Goal: Task Accomplishment & Management: Use online tool/utility

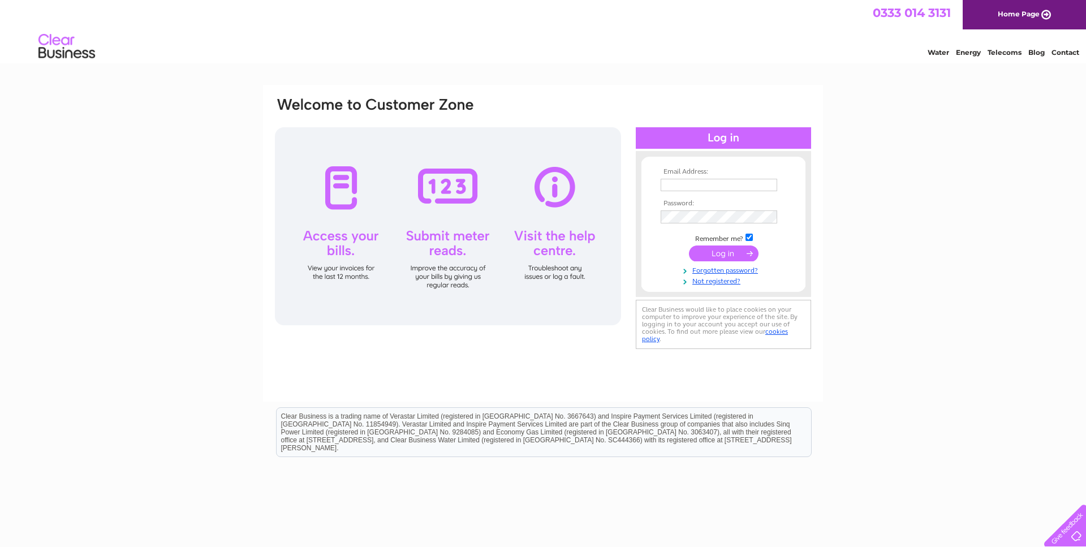
click at [697, 188] on input "text" at bounding box center [719, 185] width 117 height 12
type input "info@leighlions.co.uk"
click at [727, 258] on input "submit" at bounding box center [724, 255] width 70 height 16
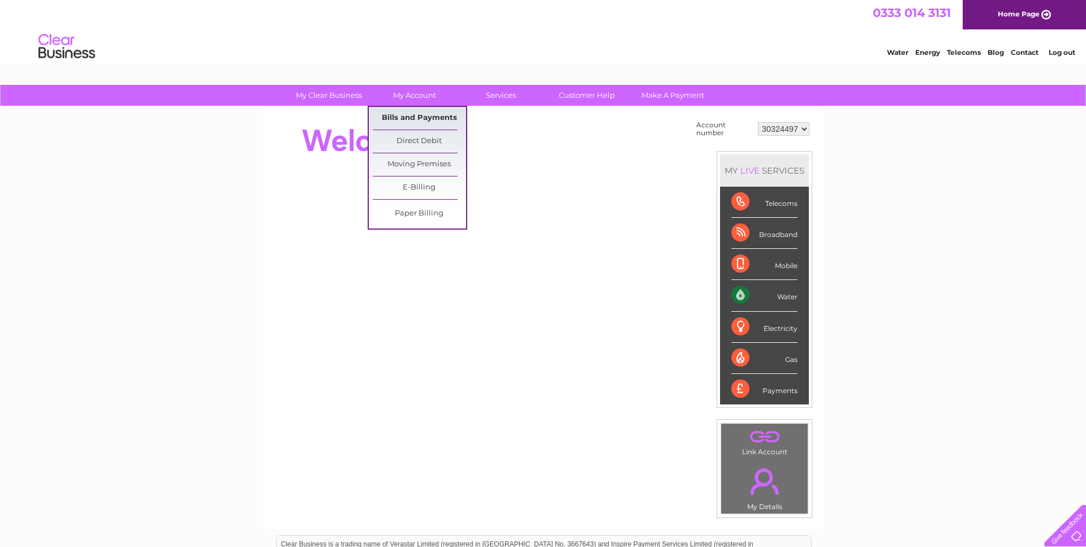
click at [420, 116] on link "Bills and Payments" at bounding box center [419, 118] width 93 height 23
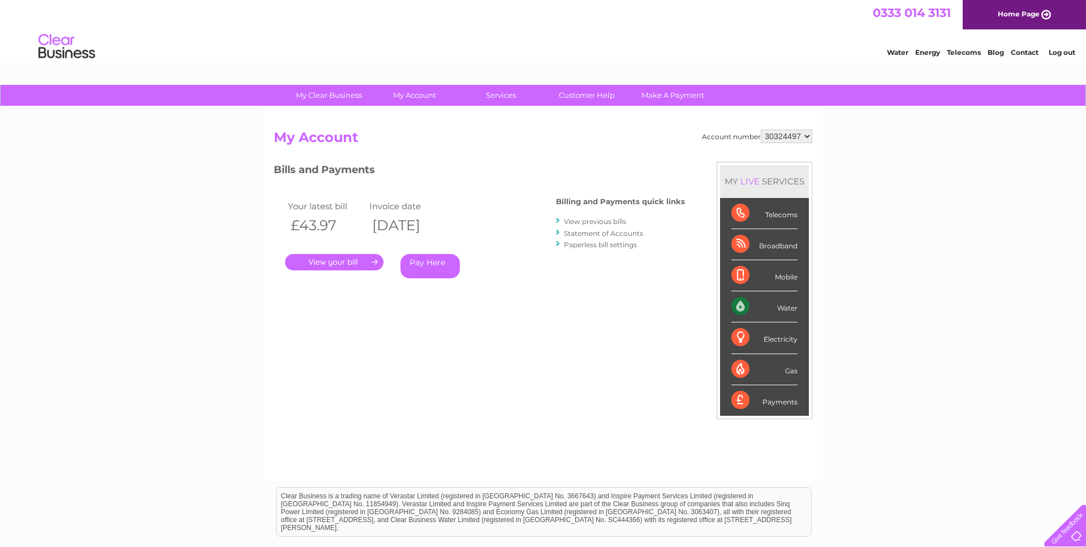
click at [314, 261] on link "." at bounding box center [334, 262] width 98 height 16
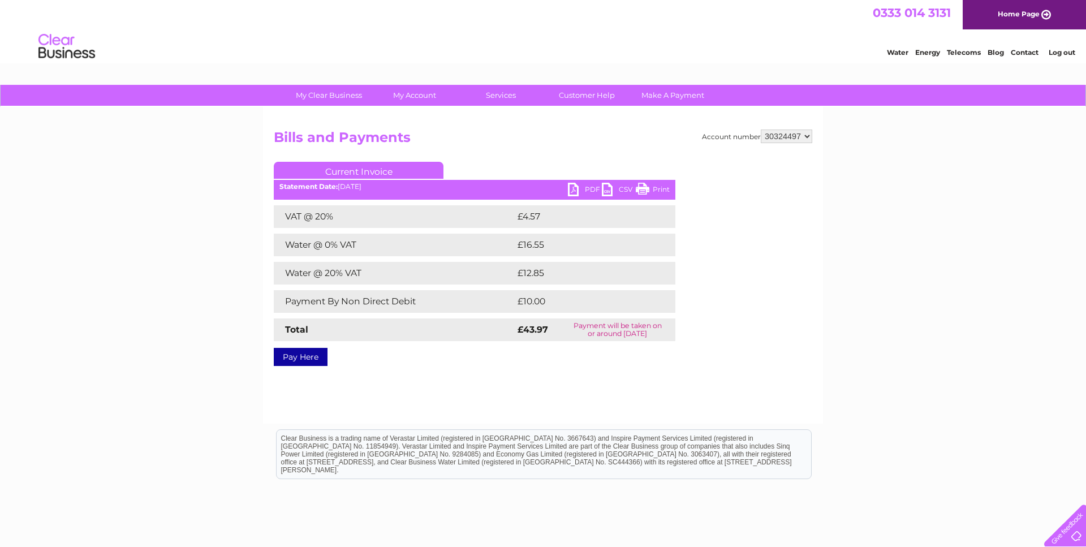
click at [572, 190] on link "PDF" at bounding box center [585, 191] width 34 height 16
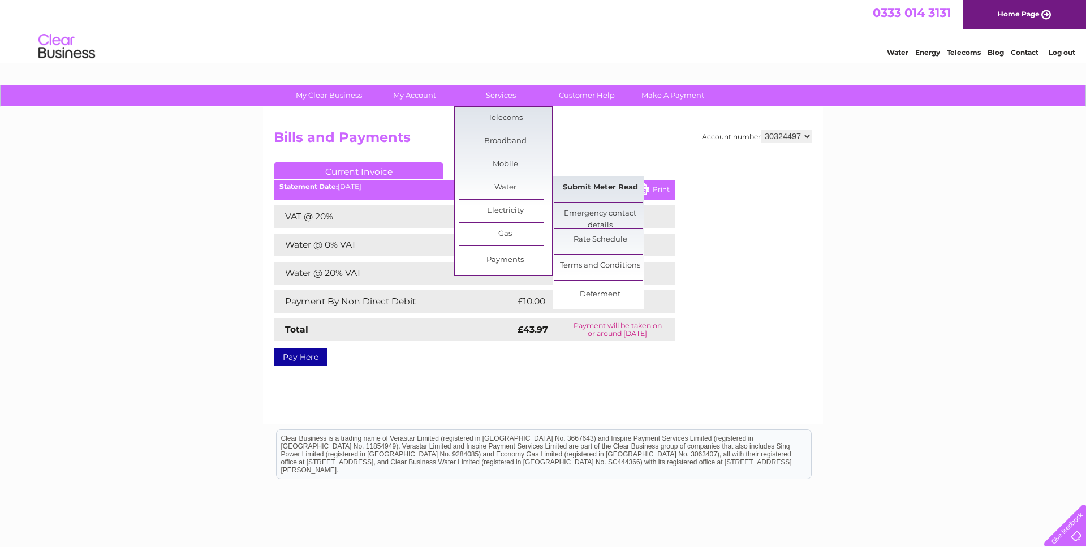
click at [610, 190] on link "Submit Meter Read" at bounding box center [600, 187] width 93 height 23
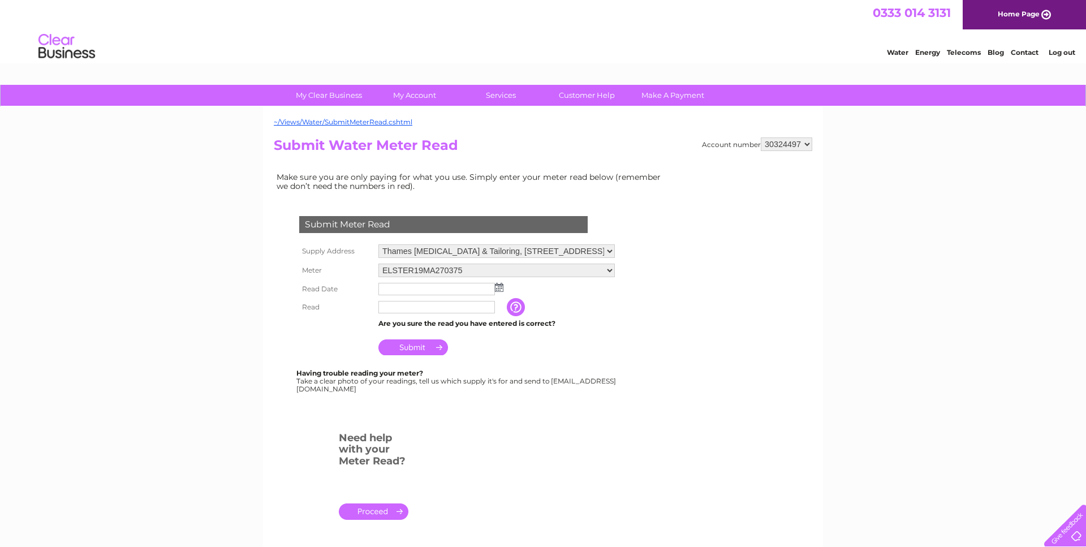
click at [378, 244] on select "Thames [MEDICAL_DATA] & Tailoring, [STREET_ADDRESS]" at bounding box center [496, 251] width 236 height 14
click at [420, 253] on select "Thames [MEDICAL_DATA] & Tailoring, [STREET_ADDRESS]" at bounding box center [496, 251] width 236 height 15
click at [378, 264] on select "ELSTER19MA270375" at bounding box center [496, 271] width 236 height 15
click at [415, 272] on select "ELSTER19MA270375" at bounding box center [496, 271] width 236 height 15
